Goal: Task Accomplishment & Management: Manage account settings

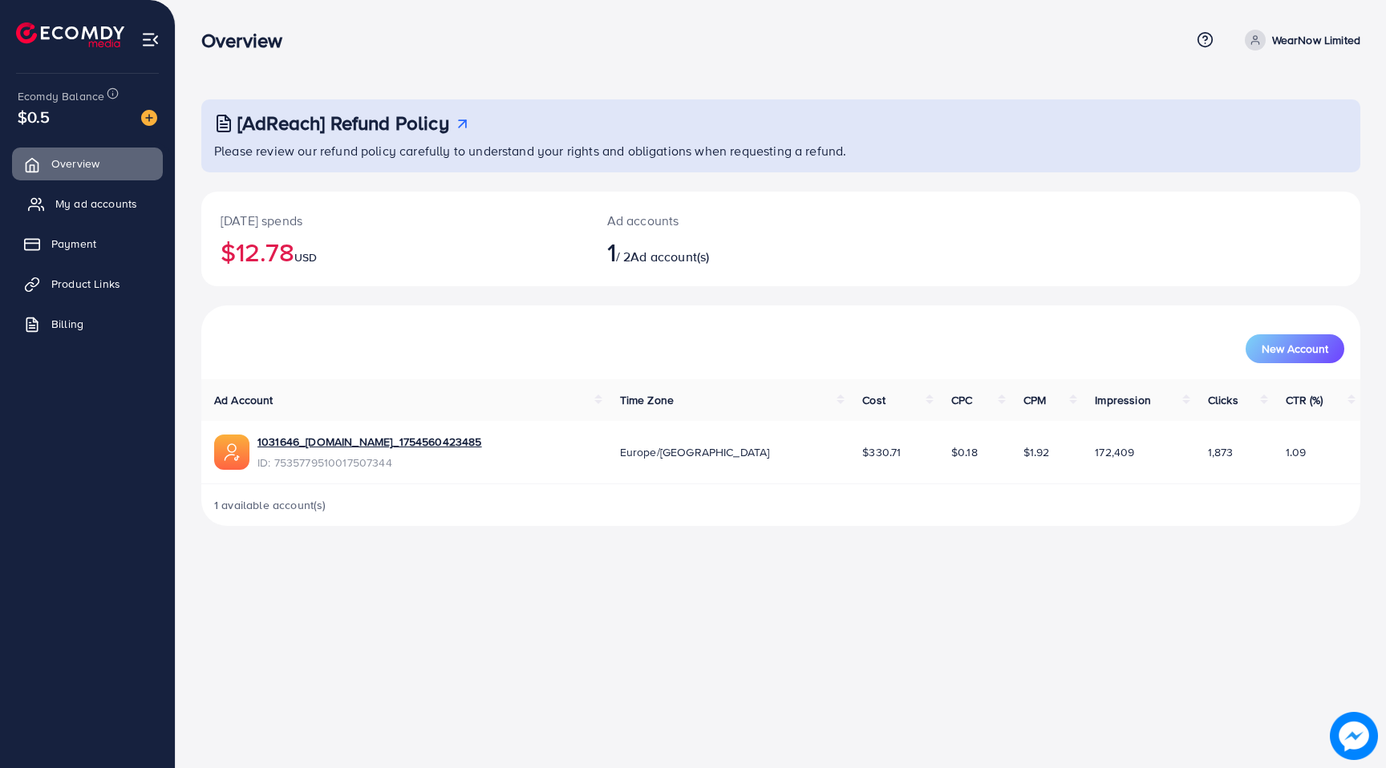
click at [81, 209] on span "My ad accounts" at bounding box center [96, 204] width 82 height 16
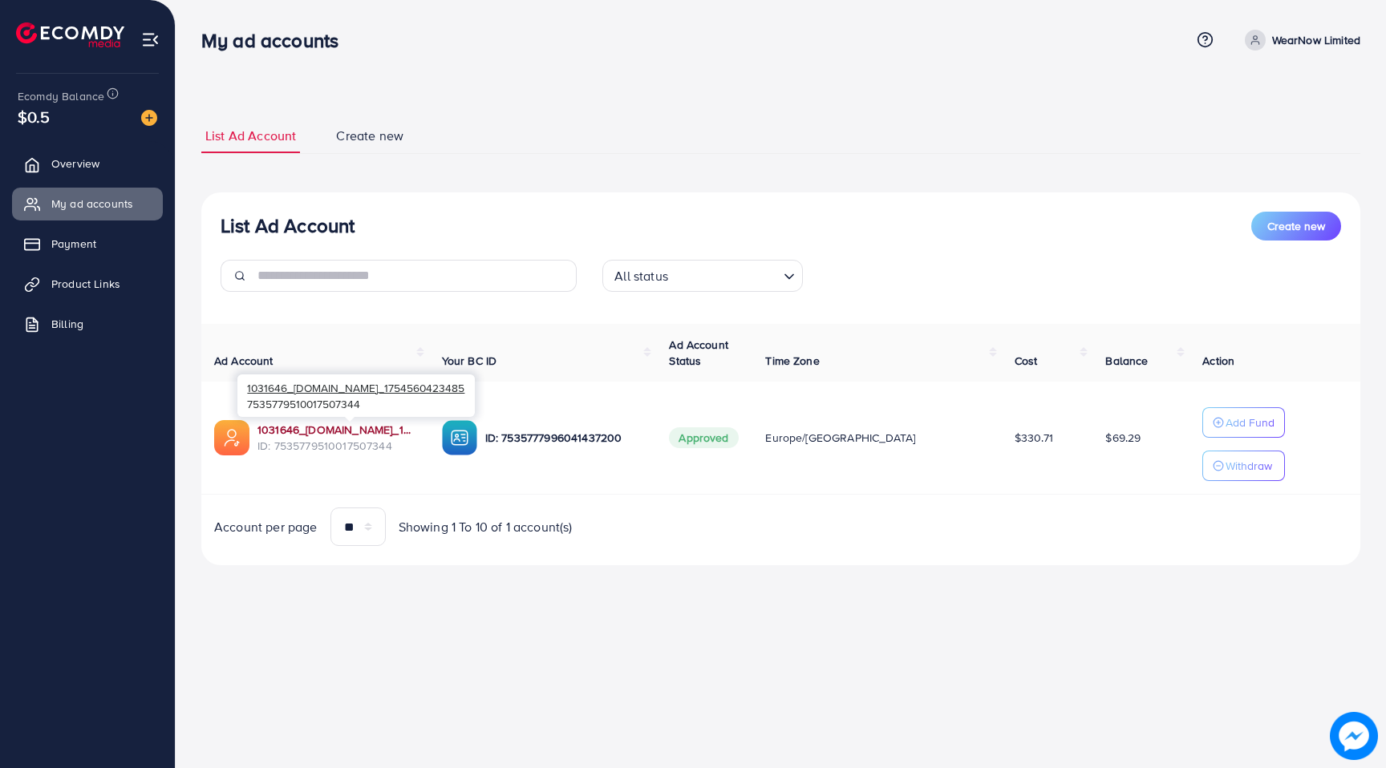
click at [334, 424] on link "1031646_[DOMAIN_NAME]_1754560423485" at bounding box center [336, 430] width 159 height 16
click at [117, 167] on link "Overview" at bounding box center [87, 164] width 151 height 32
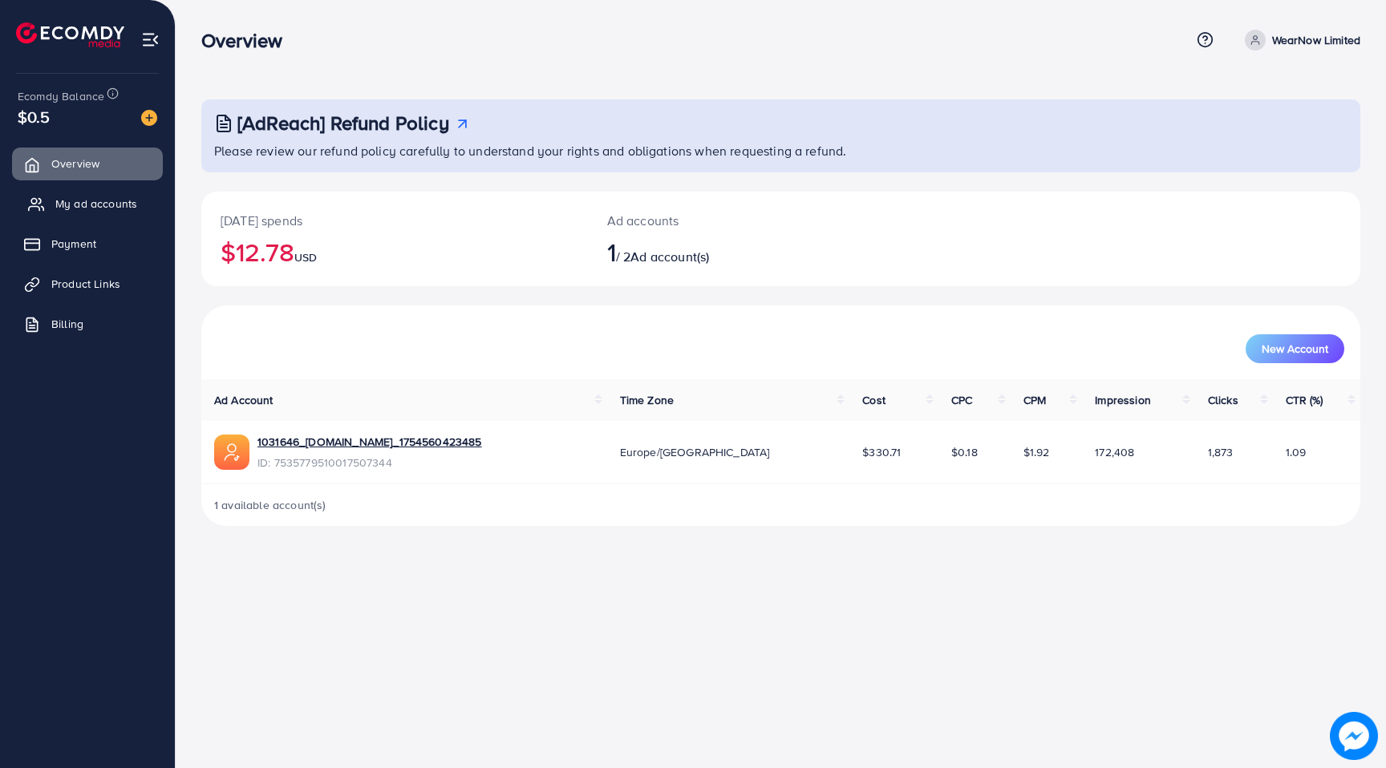
click at [98, 205] on span "My ad accounts" at bounding box center [96, 204] width 82 height 16
